Goal: Information Seeking & Learning: Learn about a topic

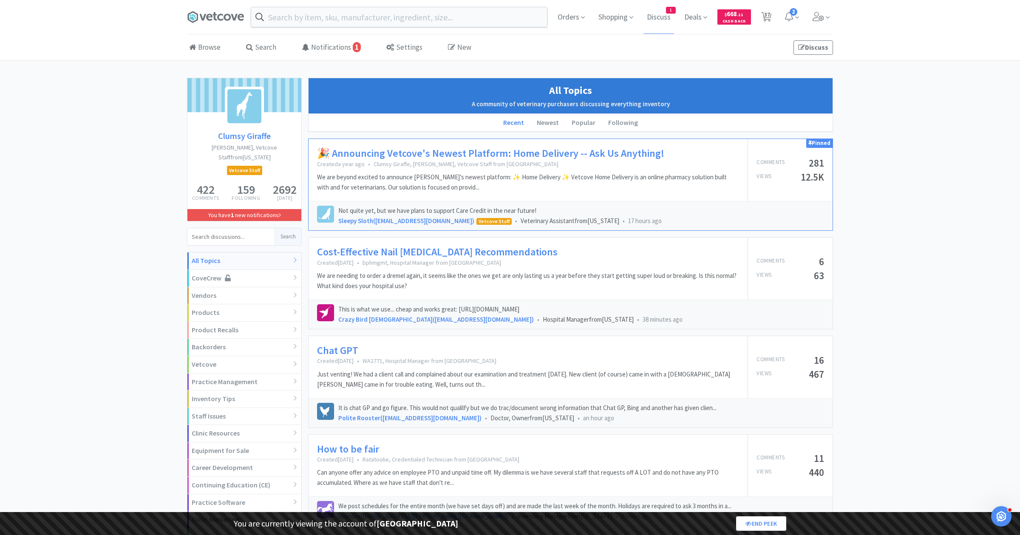
click at [666, 18] on span "Discuss" at bounding box center [659, 17] width 31 height 34
click at [220, 287] on div "Vendors" at bounding box center [244, 295] width 114 height 17
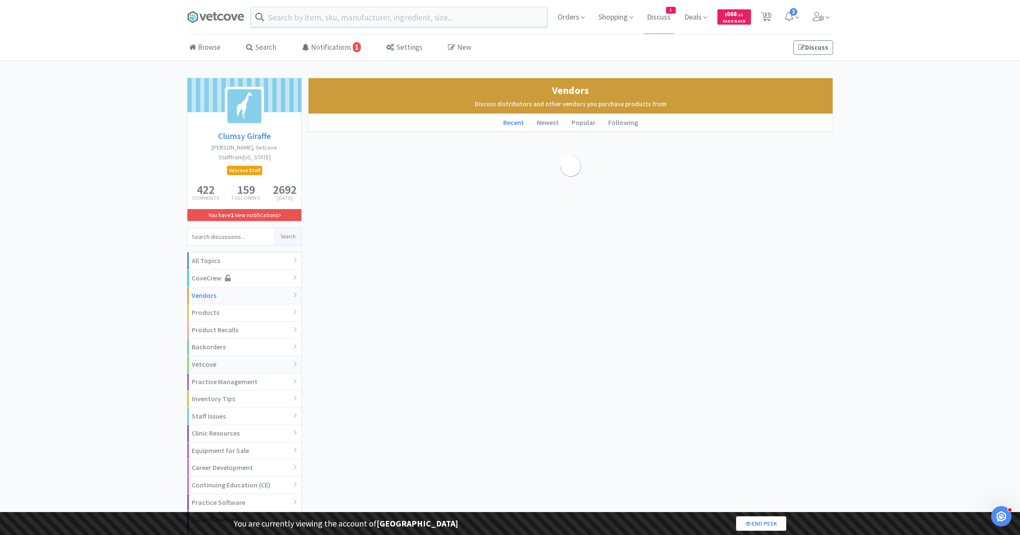
click at [216, 356] on div "Vetcove" at bounding box center [244, 364] width 114 height 17
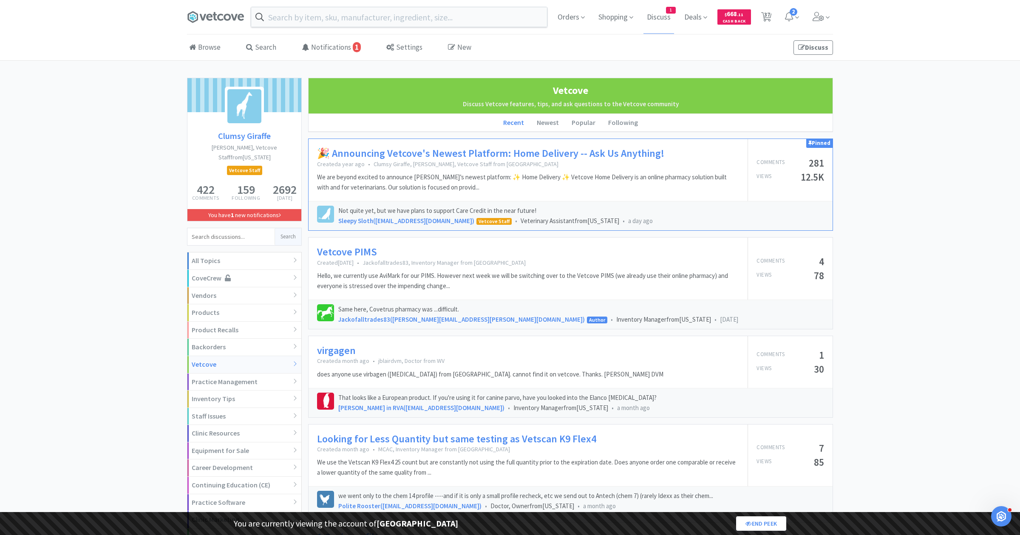
click at [215, 228] on input at bounding box center [230, 236] width 87 height 17
type input "vet tech week"
click button "Search" at bounding box center [288, 236] width 27 height 17
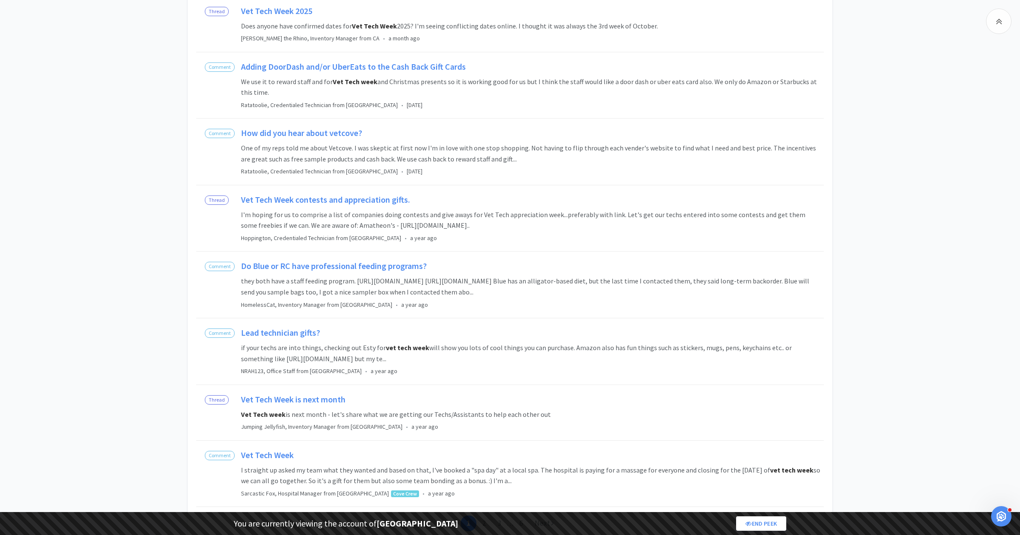
scroll to position [615, 0]
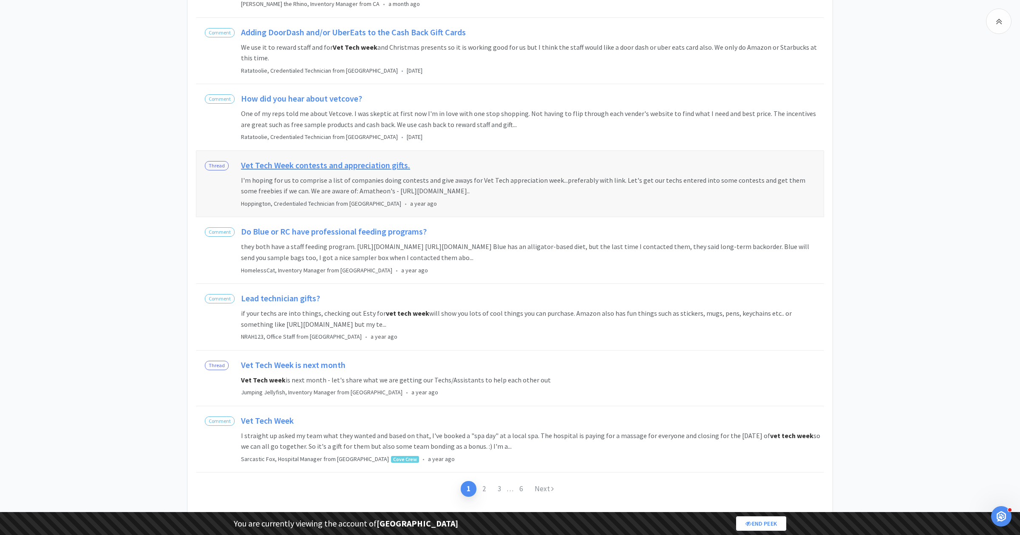
click at [340, 161] on h2 "Vet Tech Week contests and appreciation gifts." at bounding box center [531, 167] width 581 height 15
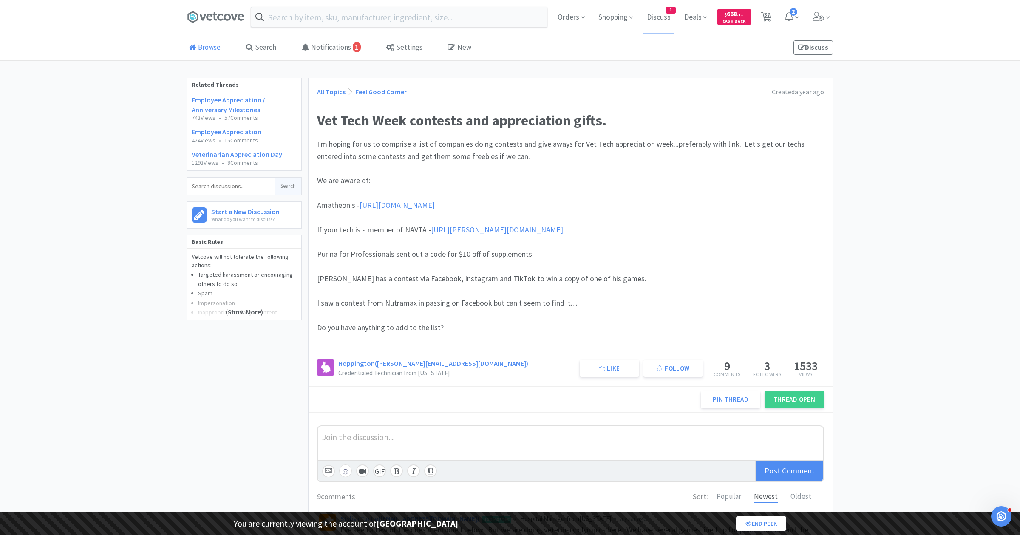
click at [204, 45] on link "Browse" at bounding box center [205, 48] width 36 height 26
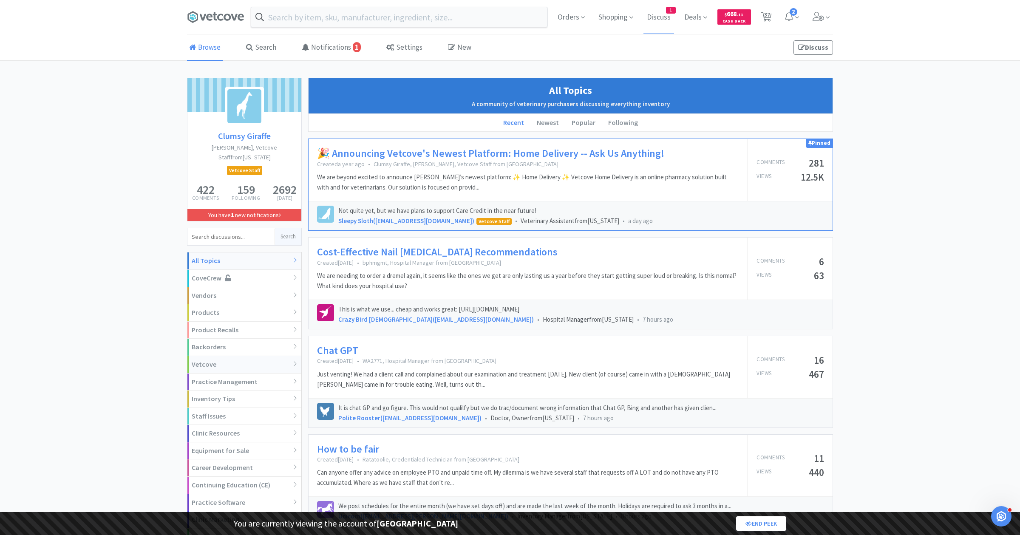
click at [211, 356] on div "Vetcove" at bounding box center [244, 364] width 114 height 17
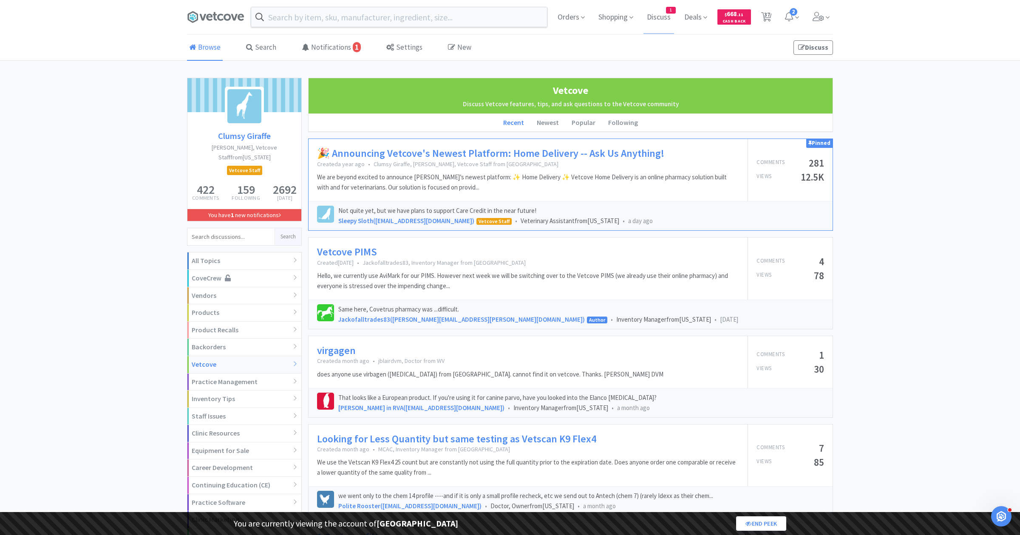
click at [232, 228] on input at bounding box center [230, 236] width 87 height 17
type input "contest"
click button "Search" at bounding box center [288, 236] width 27 height 17
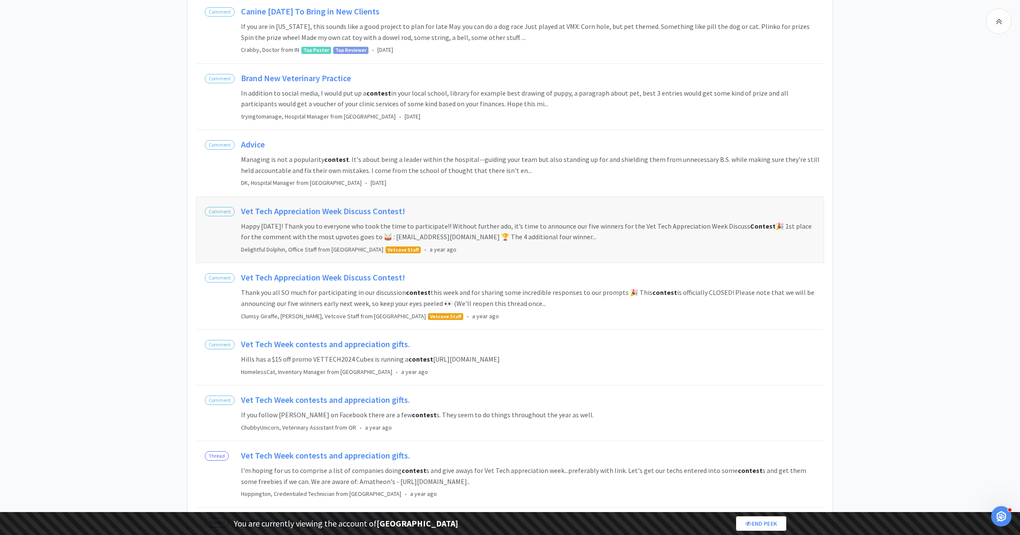
scroll to position [354, 0]
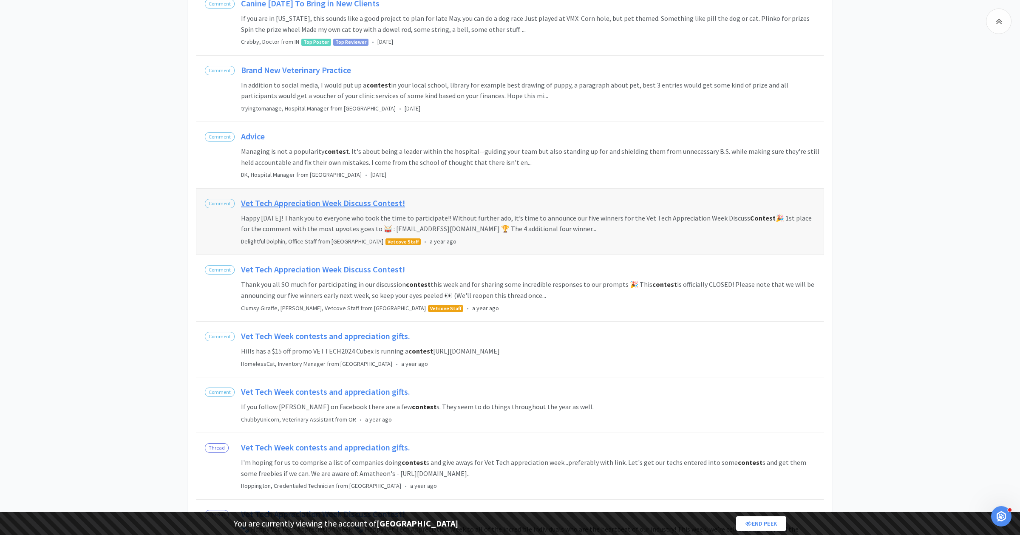
click at [318, 201] on h2 "Vet Tech Appreciation Week Discuss Contest!" at bounding box center [531, 205] width 581 height 15
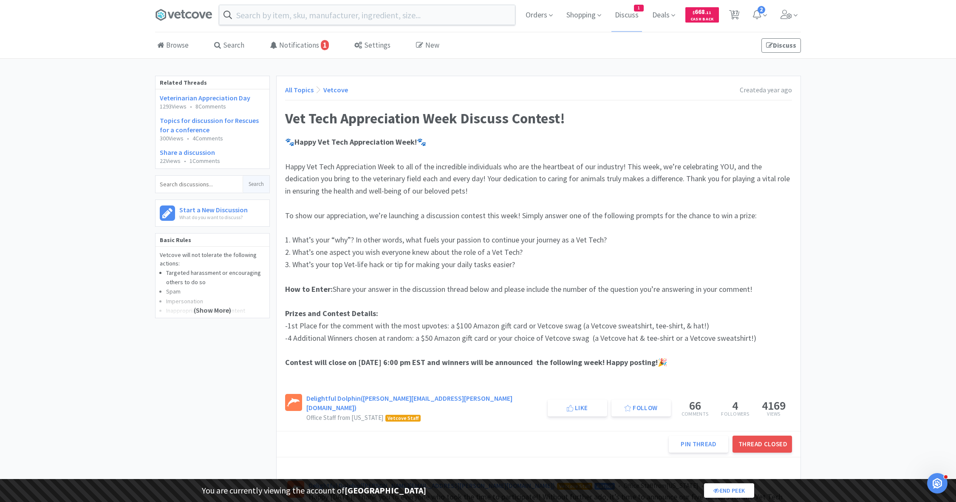
scroll to position [37, 0]
